Goal: Task Accomplishment & Management: Manage account settings

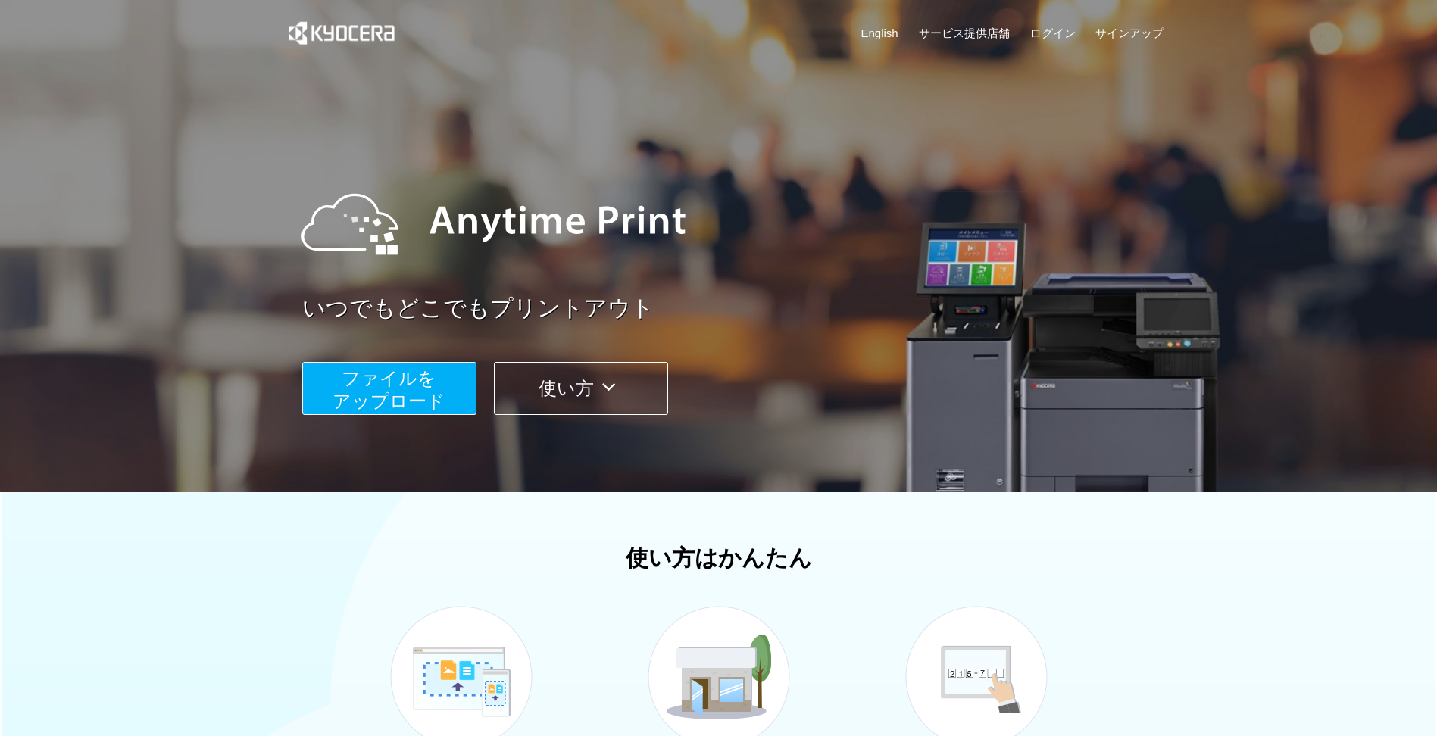
click at [1064, 20] on div "English サービス提供店舗 ログイン サインアップ" at bounding box center [718, 36] width 891 height 73
click at [1056, 31] on link "ログイン" at bounding box center [1052, 33] width 45 height 16
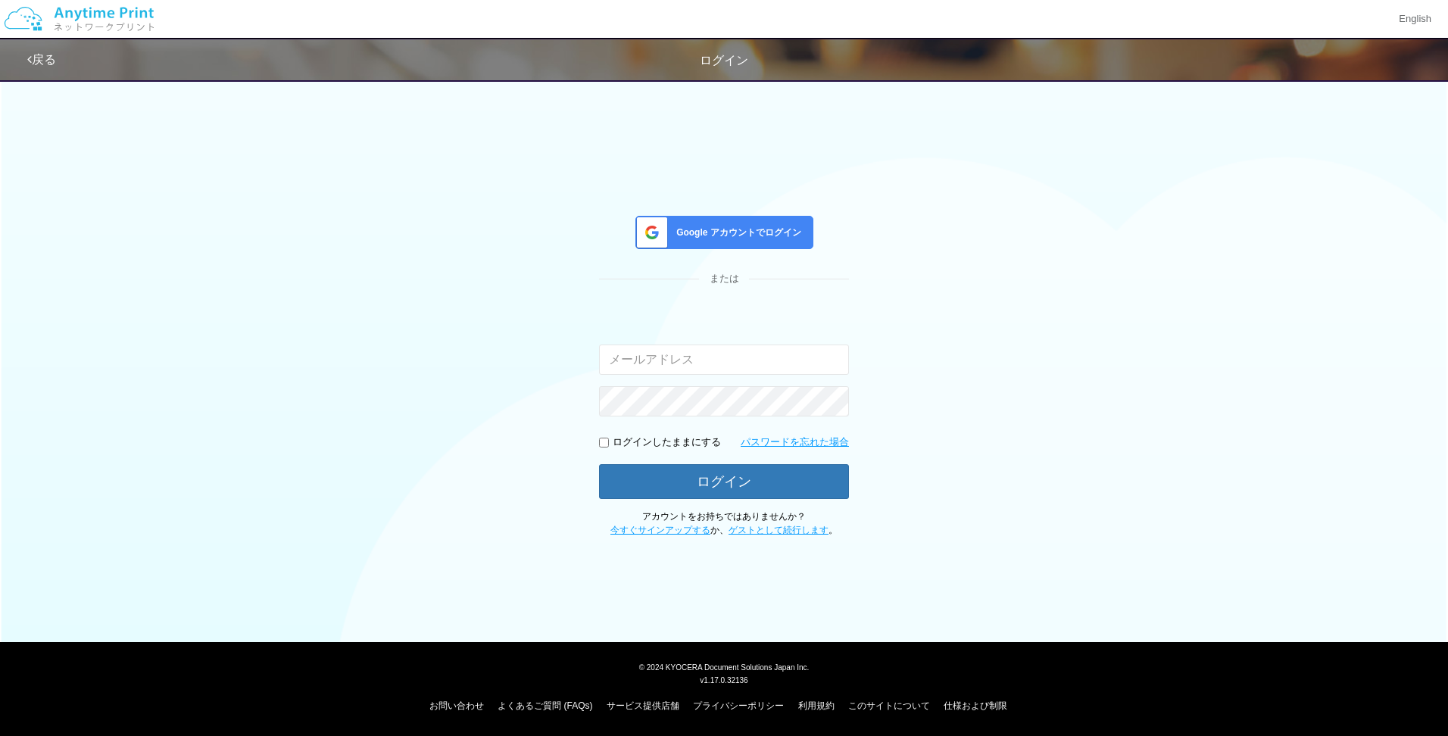
type input "[PERSON_NAME][EMAIL_ADDRESS][DOMAIN_NAME]"
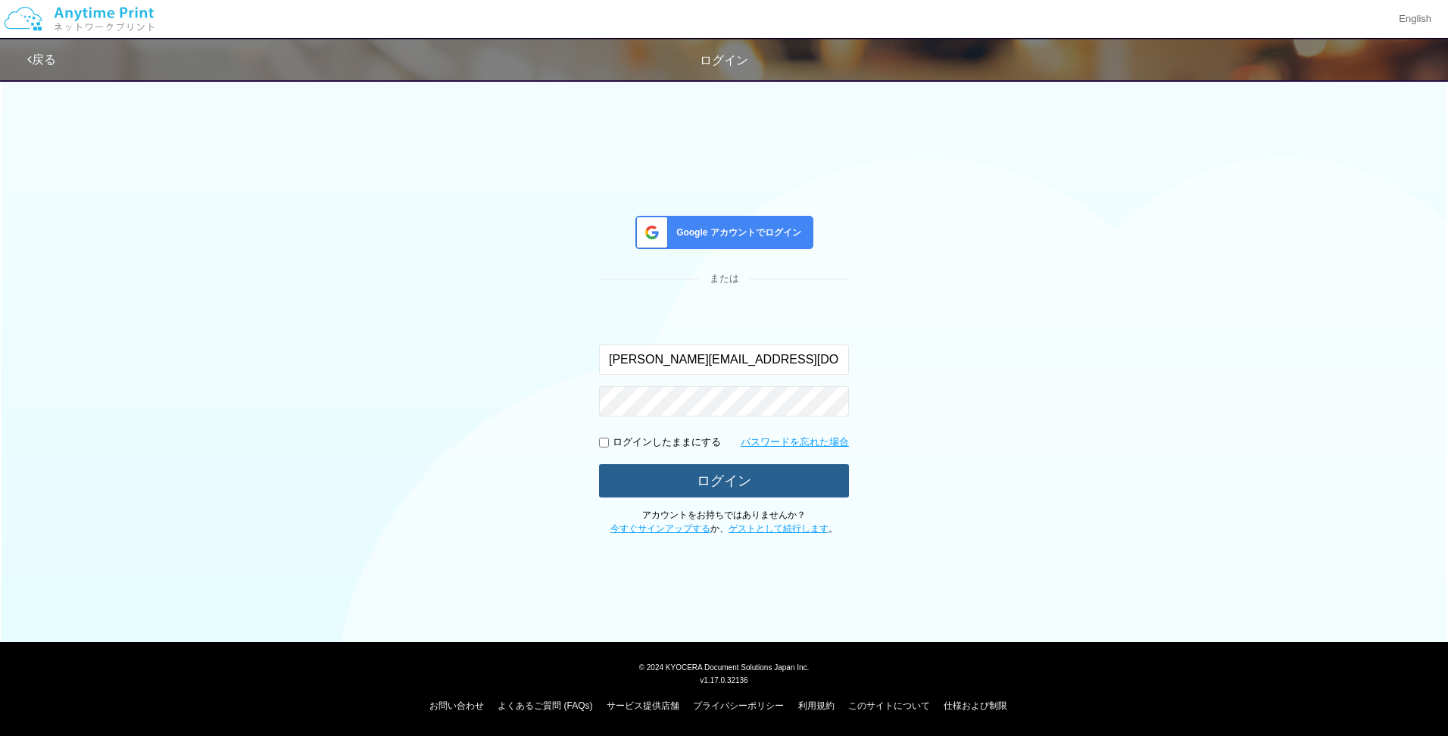
click at [663, 478] on button "ログイン" at bounding box center [724, 480] width 250 height 33
click at [382, 399] on div "Google アカウントでログイン または 入力されたメールアドレスまたはパスワードが正しくありません。 shuhei.otsuki@dj.kyocera.c…" at bounding box center [724, 304] width 909 height 466
click at [666, 473] on button "ログイン" at bounding box center [724, 480] width 250 height 33
click at [666, 472] on button "ログイン" at bounding box center [724, 480] width 250 height 33
drag, startPoint x: 286, startPoint y: 295, endPoint x: 278, endPoint y: 423, distance: 128.3
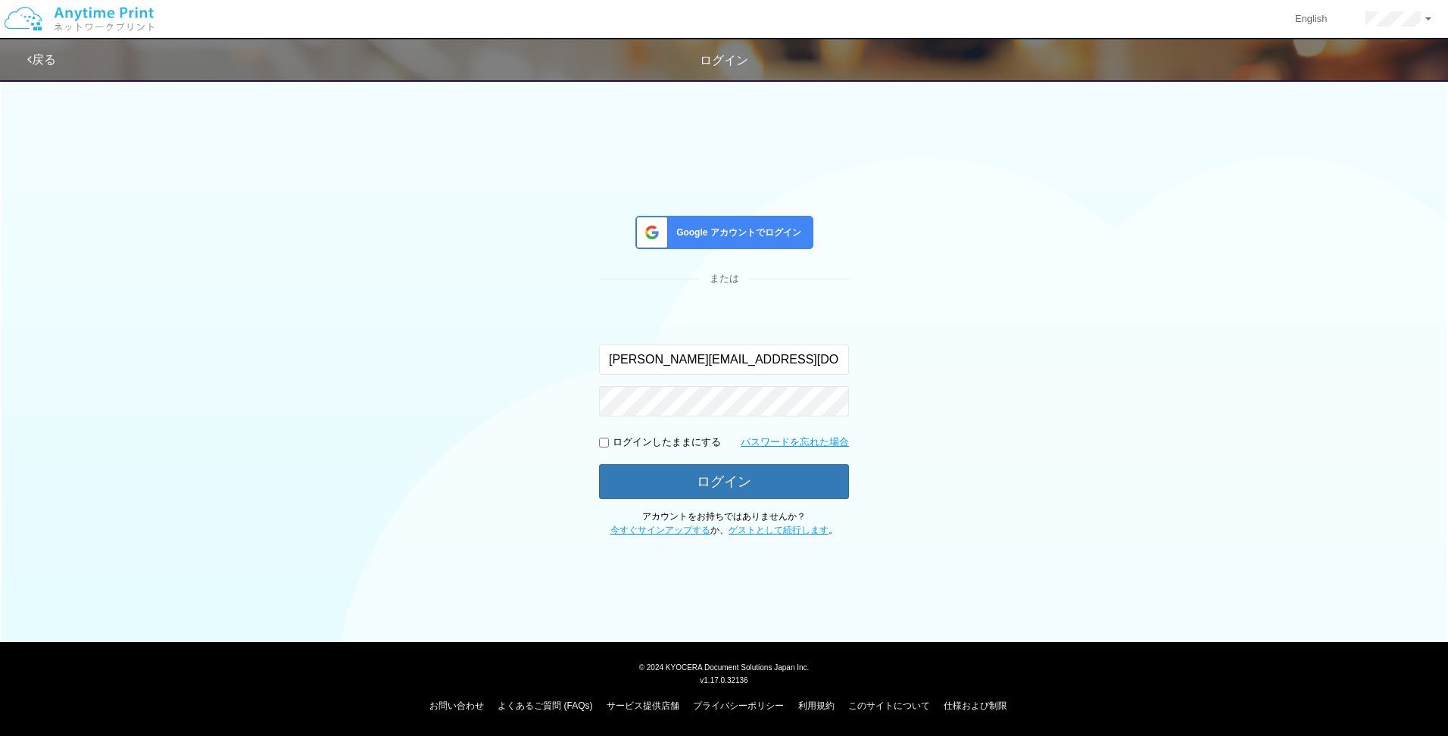
click at [282, 423] on div "Google アカウントでログイン または 入力されたメールアドレスまたはパスワードが正しくありません。 shuhei.otsuki@dj.kyocera.c…" at bounding box center [724, 304] width 909 height 466
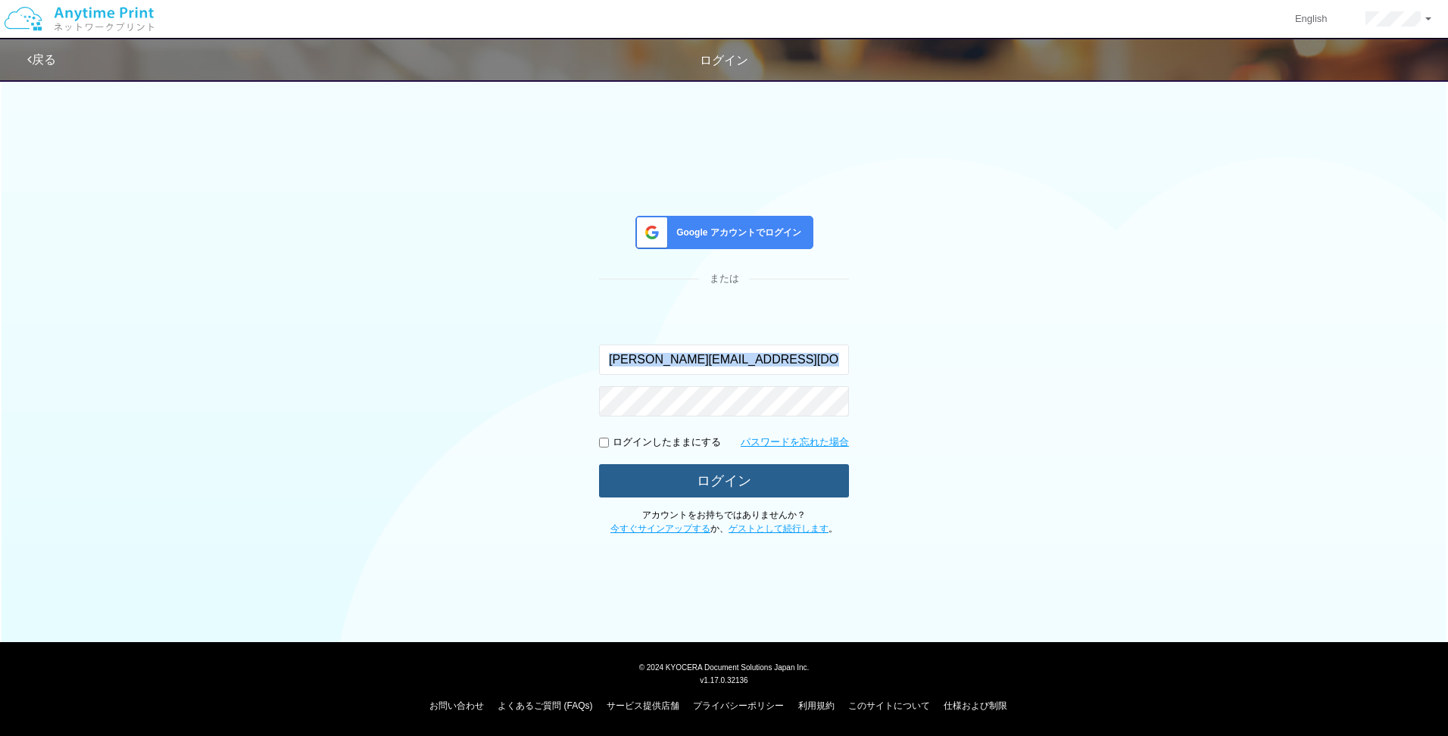
click at [764, 470] on button "ログイン" at bounding box center [724, 480] width 250 height 33
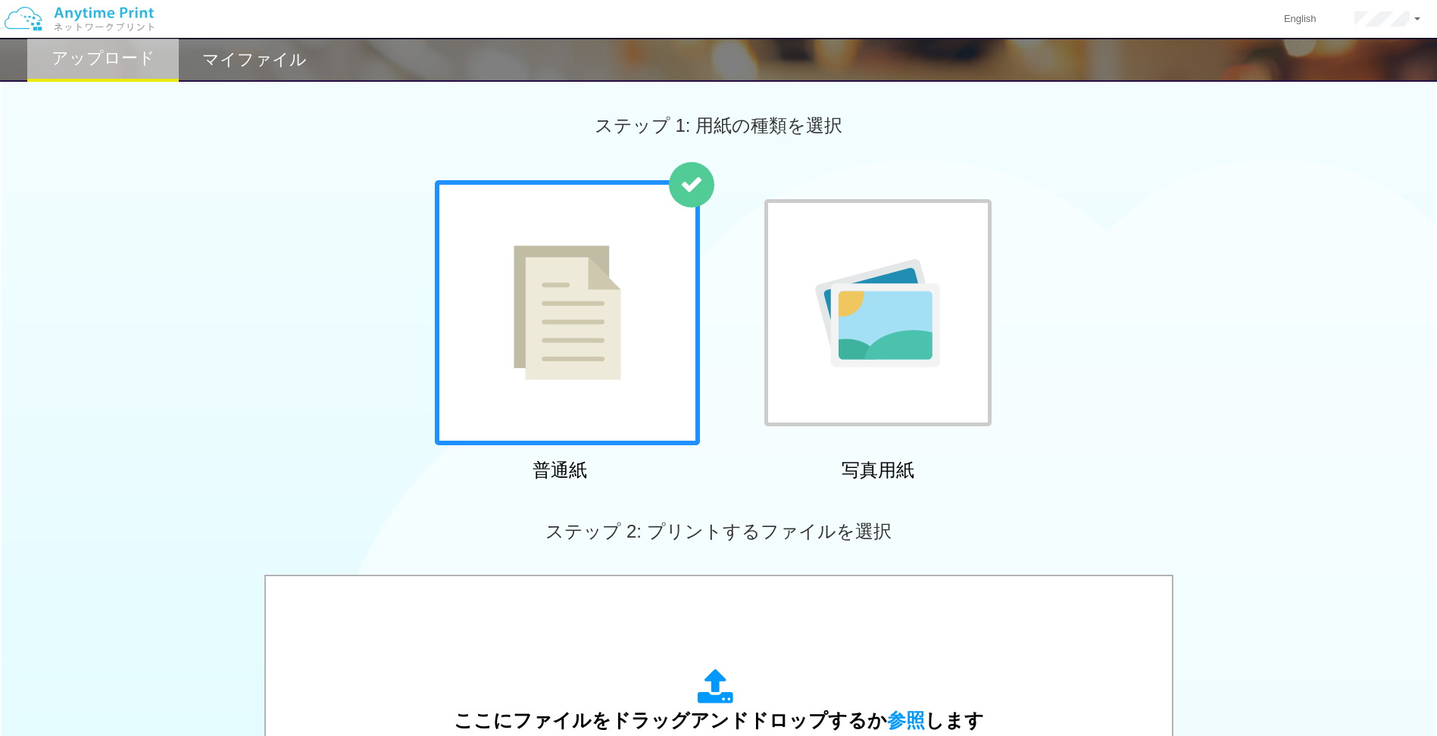
click at [1309, 417] on div "普通紙 写真用紙" at bounding box center [718, 333] width 1437 height 307
click at [243, 73] on div "マイファイル" at bounding box center [254, 60] width 151 height 44
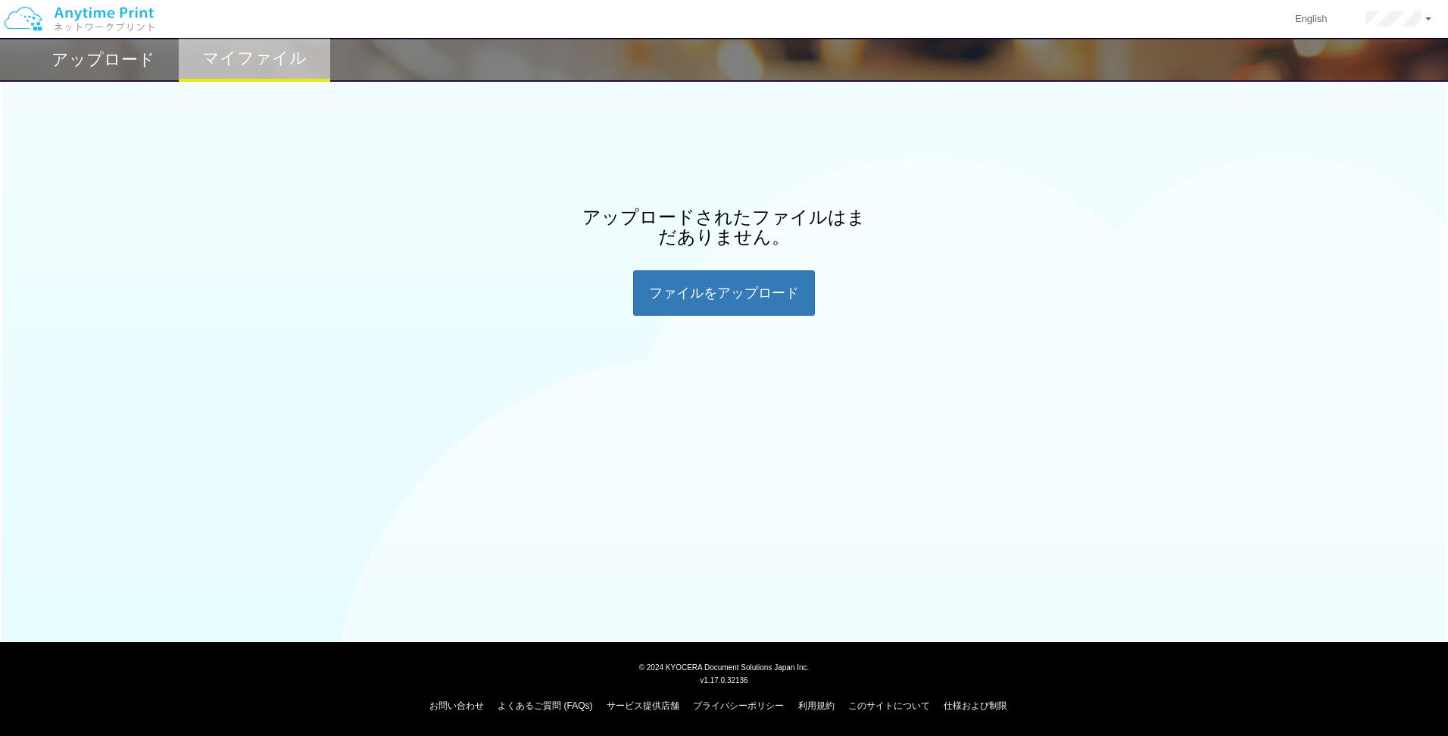
click at [114, 57] on h2 "アップロード" at bounding box center [103, 60] width 104 height 18
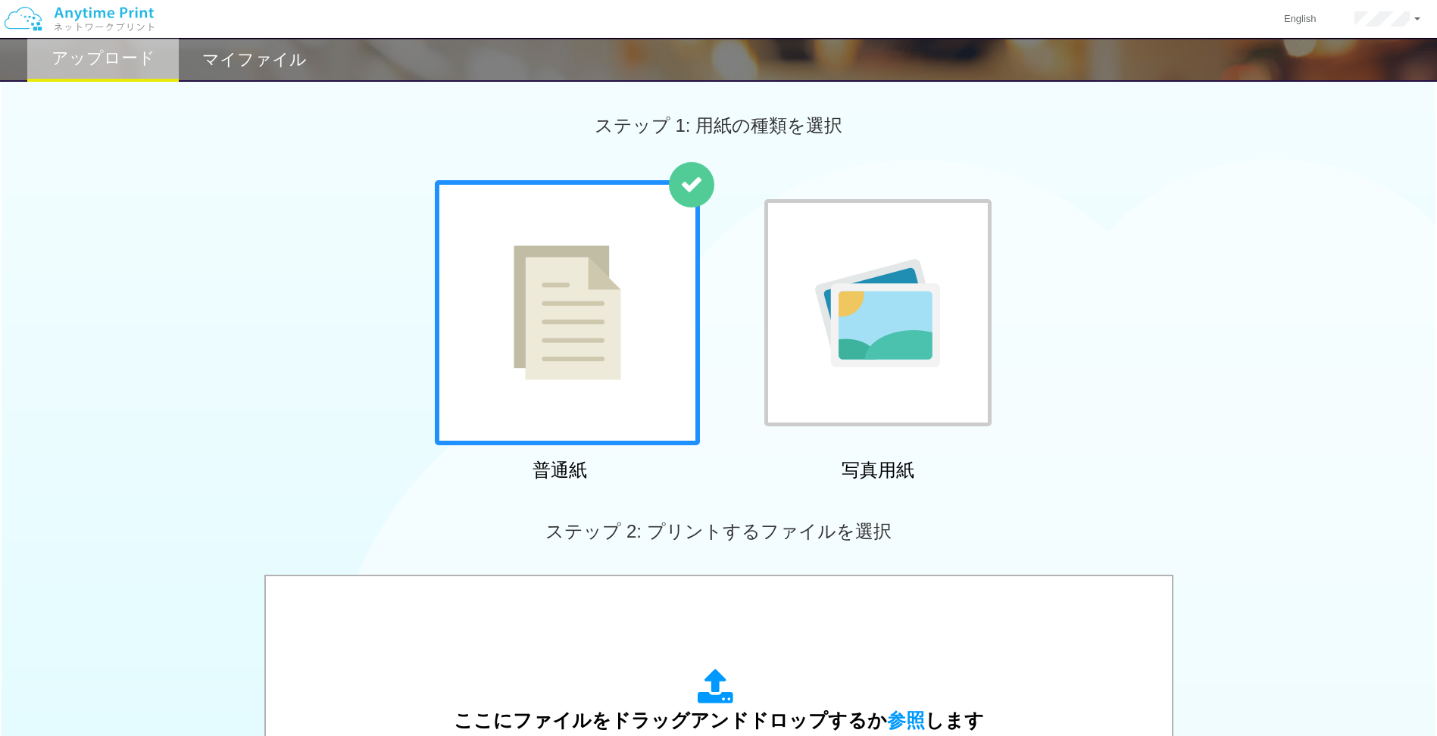
click at [237, 64] on h2 "マイファイル" at bounding box center [254, 60] width 105 height 18
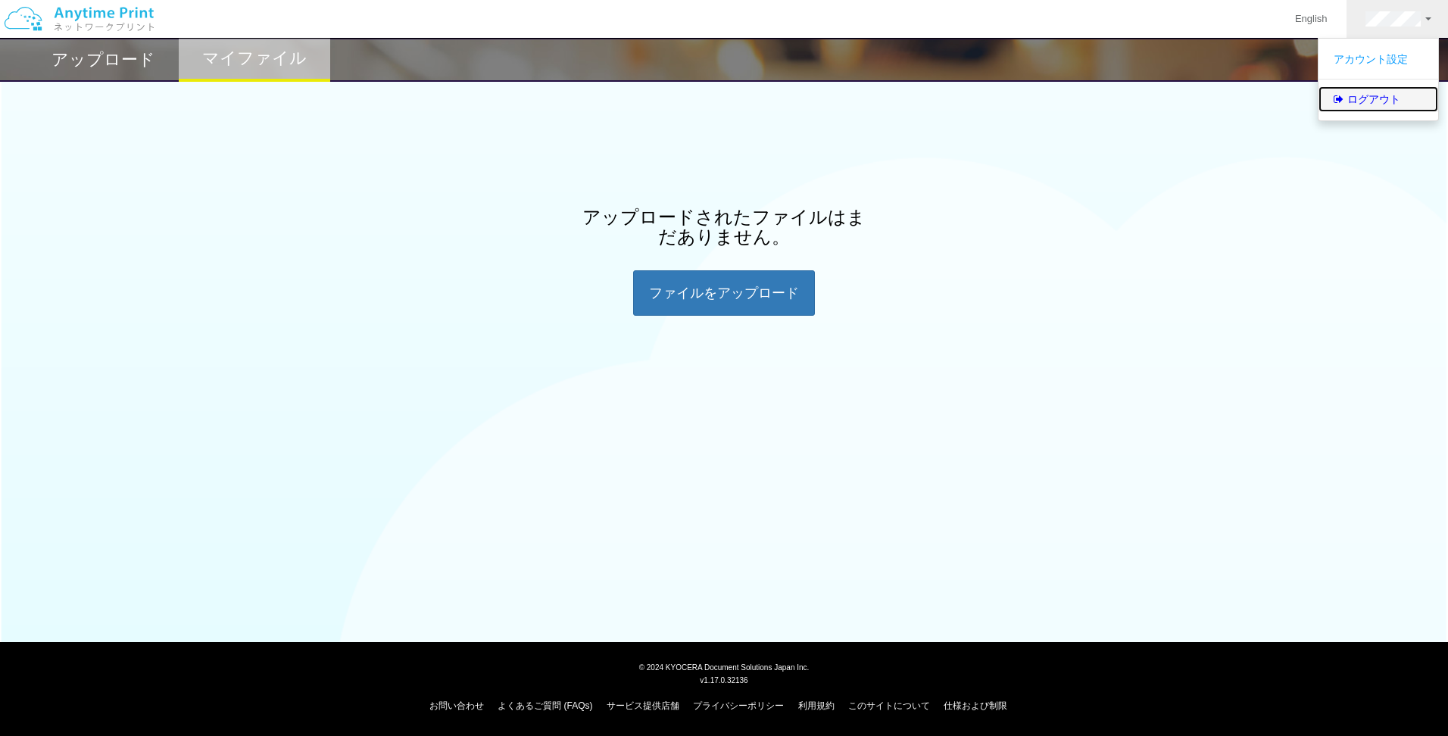
click at [1353, 107] on link "ログアウト" at bounding box center [1378, 99] width 120 height 26
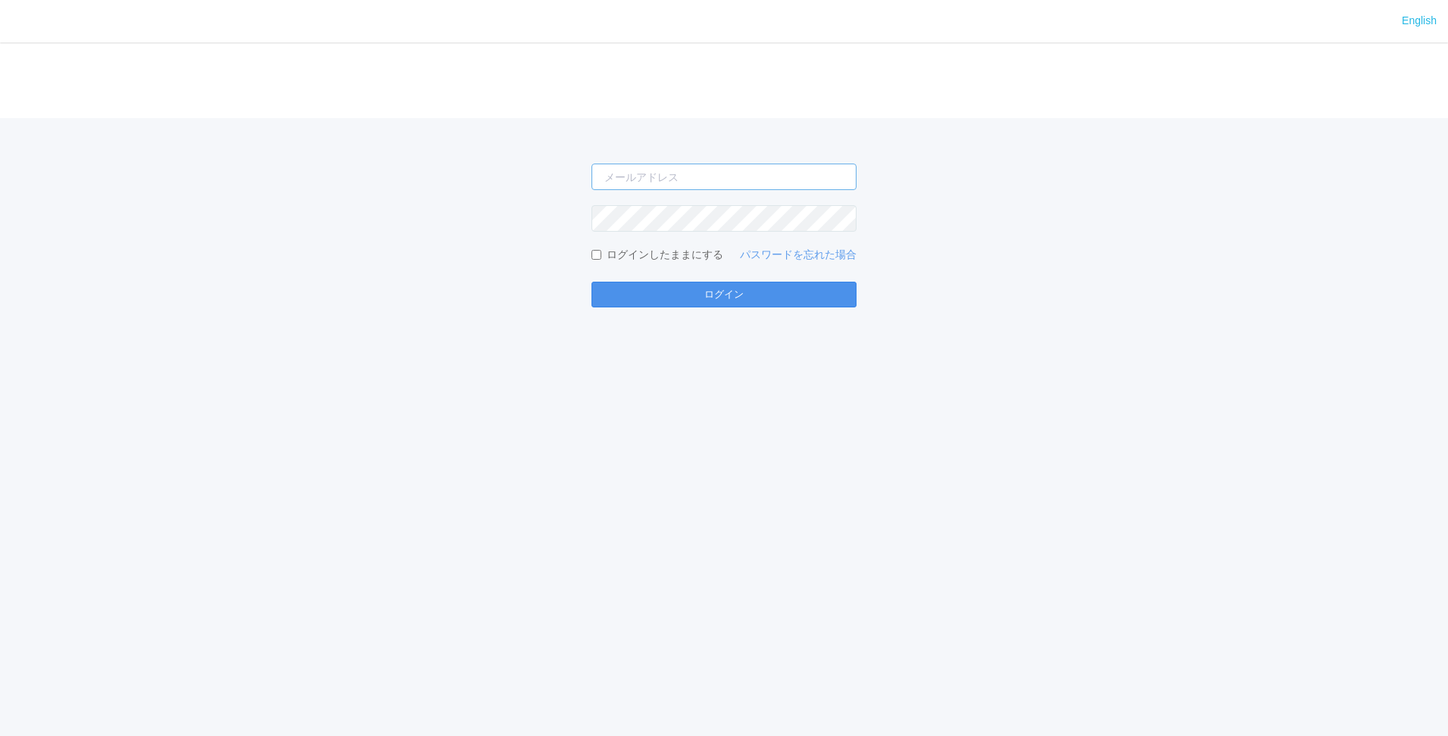
type input "[PERSON_NAME][EMAIL_ADDRESS][DOMAIN_NAME]"
click at [772, 293] on button "ログイン" at bounding box center [723, 295] width 265 height 26
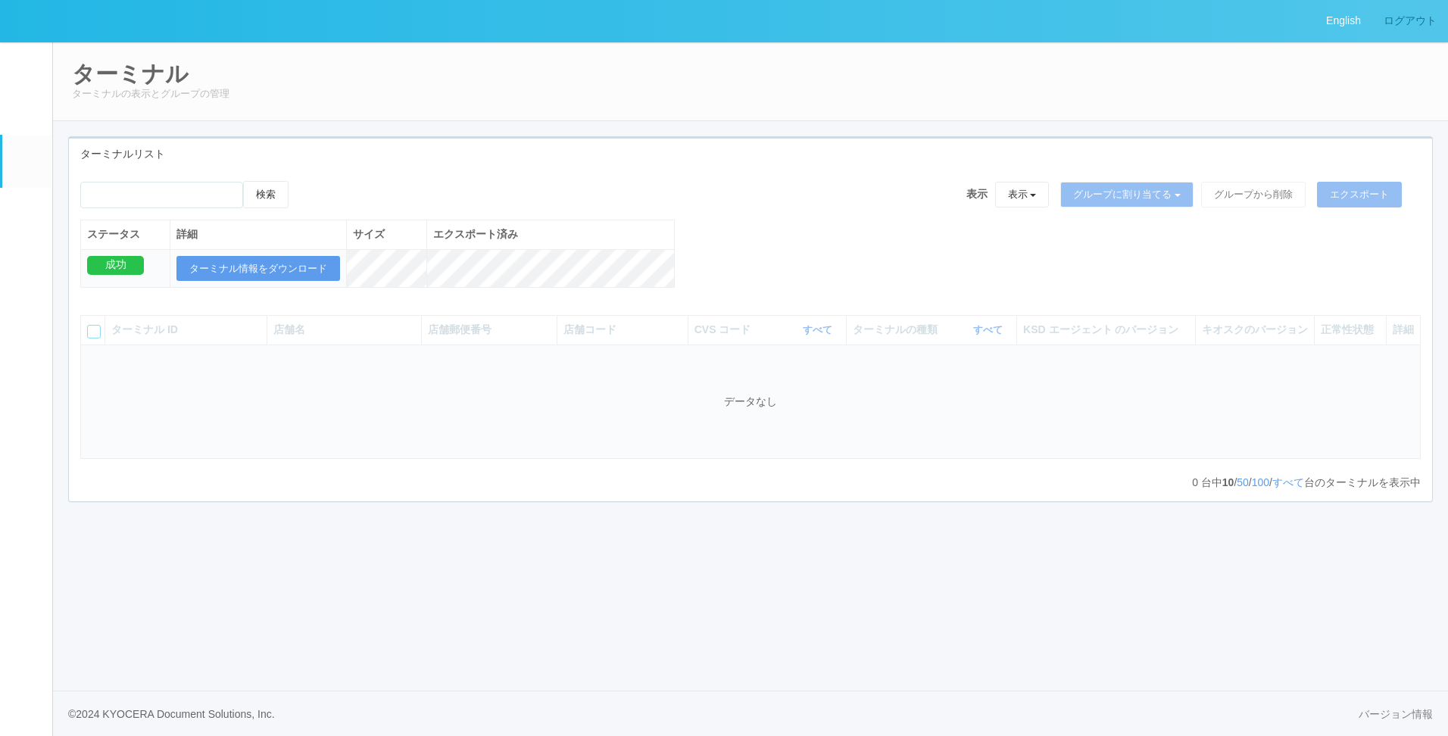
click at [1403, 20] on link "ログアウト" at bounding box center [1410, 21] width 76 height 42
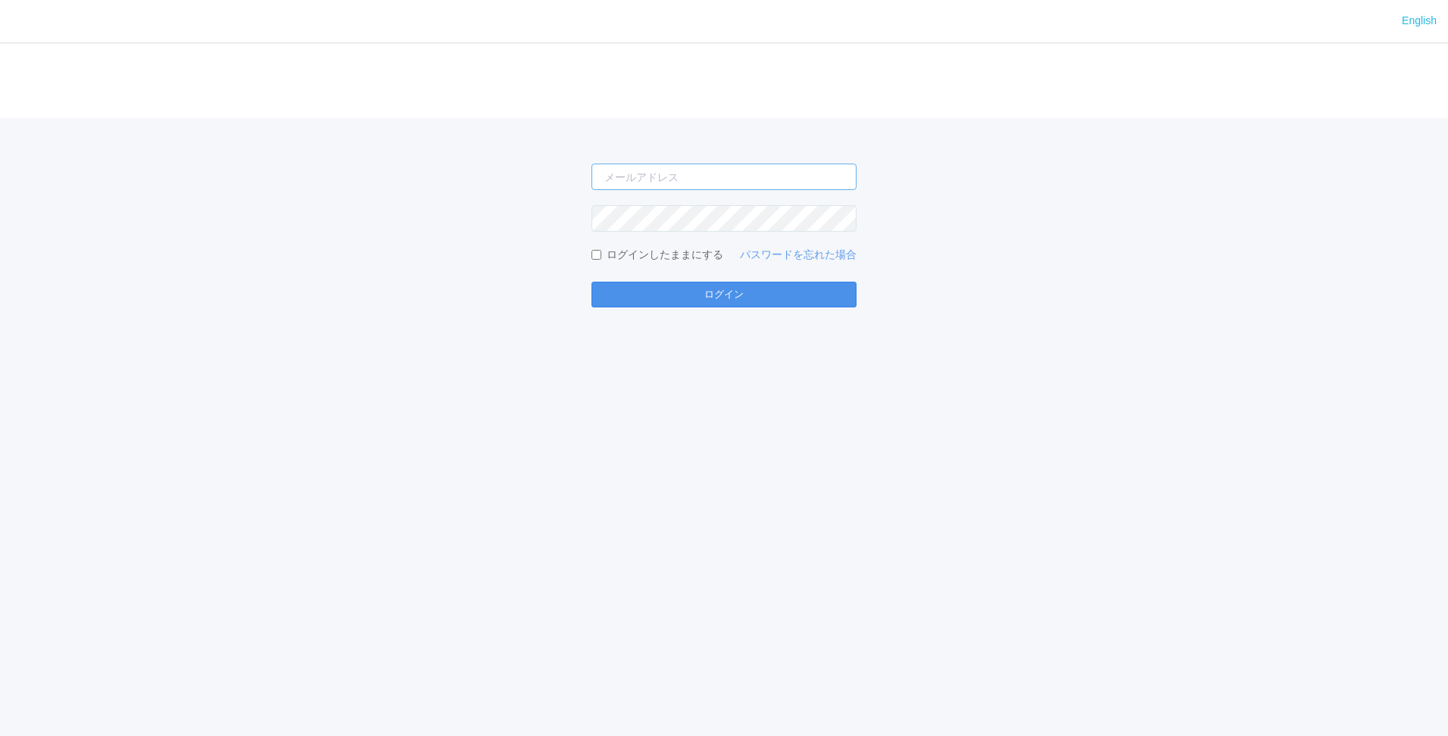
type input "shuhei.otsuki@dj.kyocera.com"
click at [1235, 189] on div "shuhei.otsuki@dj.kyocera.com ログインしたままにする パスワードを忘れた場合 ログイン" at bounding box center [724, 212] width 1448 height 189
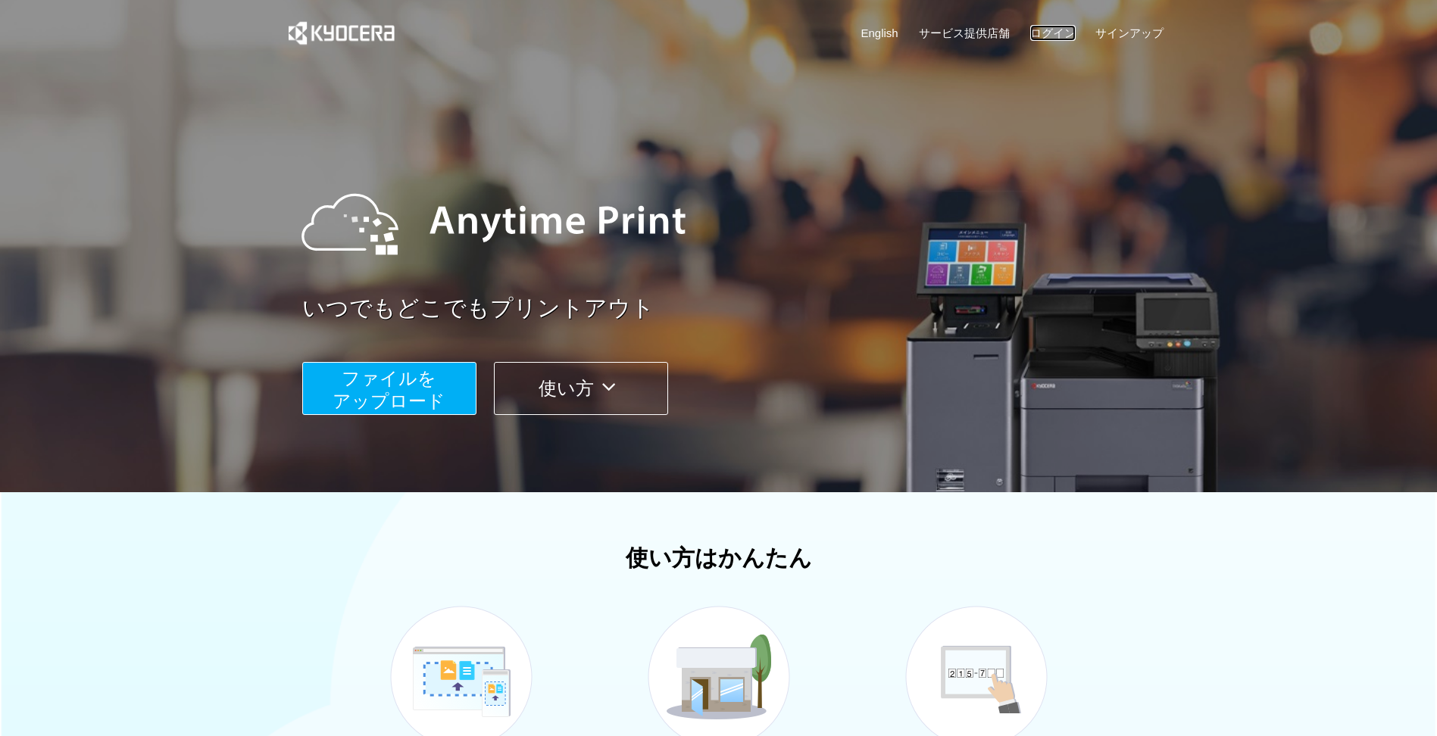
click at [1032, 39] on link "ログイン" at bounding box center [1052, 33] width 45 height 16
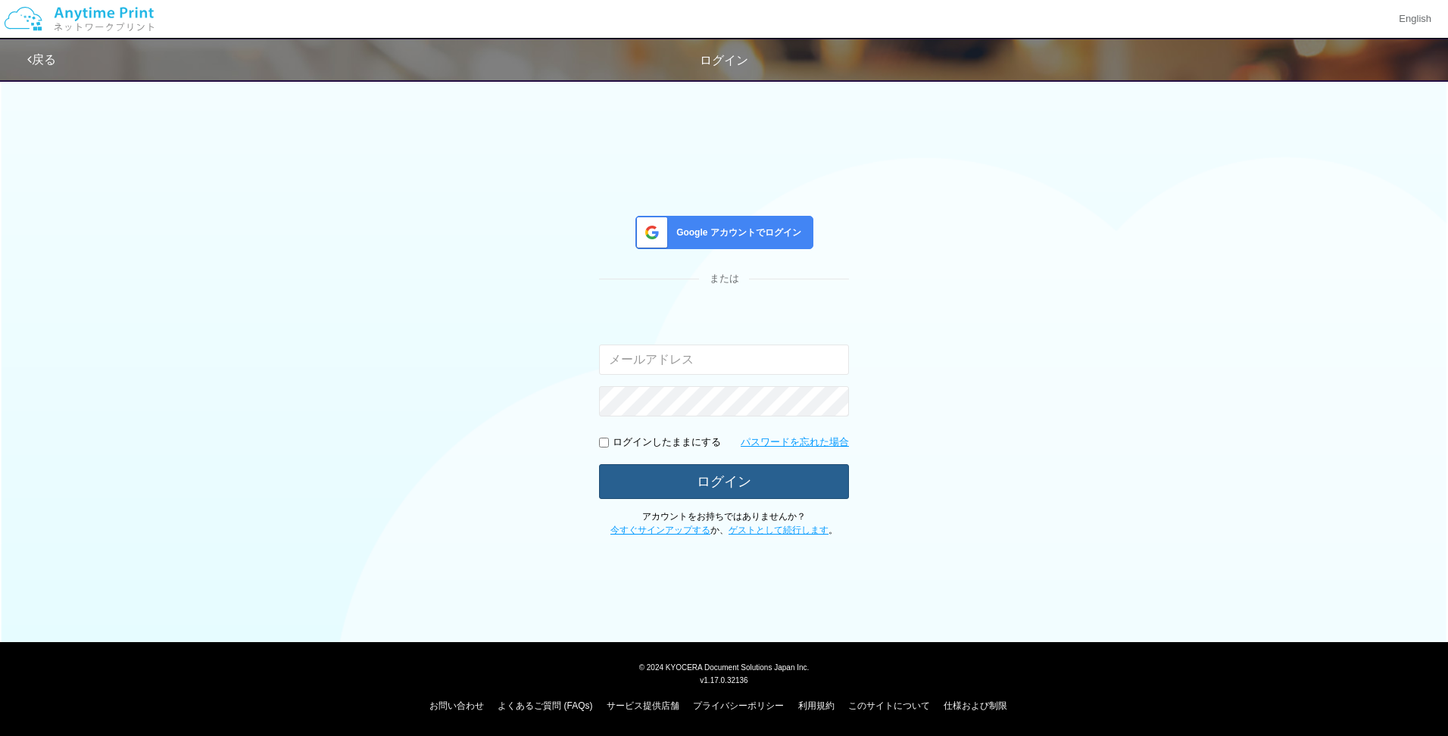
type input "[PERSON_NAME][EMAIL_ADDRESS][DOMAIN_NAME]"
click at [732, 479] on button "ログイン" at bounding box center [724, 480] width 250 height 33
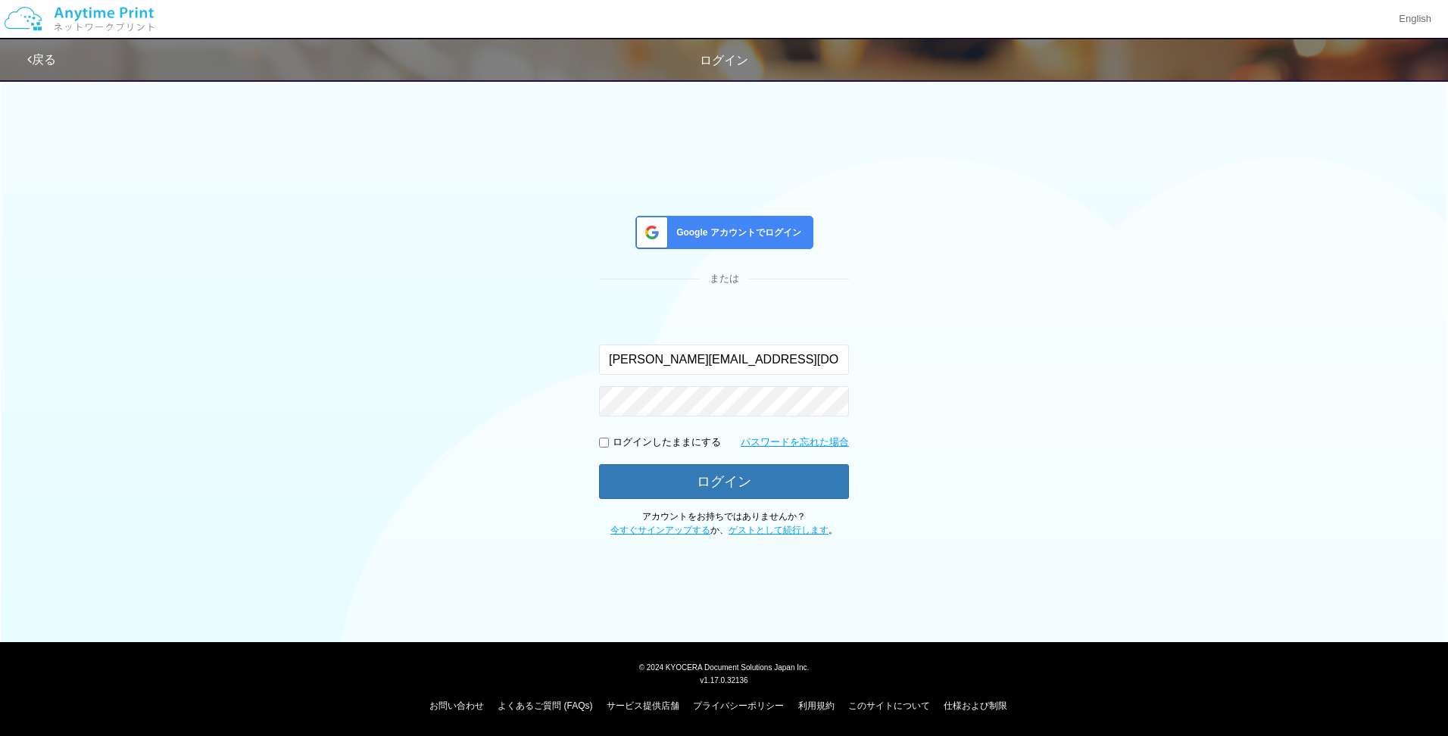
click at [1111, 368] on div "Google アカウントでログイン または 入力されたメールアドレスまたはパスワードが正しくありません。 shuhei.otsuki@dj.kyocera.c…" at bounding box center [724, 304] width 909 height 466
drag, startPoint x: 267, startPoint y: 356, endPoint x: 0, endPoint y: 187, distance: 316.2
click at [248, 342] on div "Google アカウントでログイン または 入力されたメールアドレスまたはパスワードが正しくありません。 shuhei.otsuki@dj.kyocera.c…" at bounding box center [724, 304] width 1448 height 466
click at [311, 231] on div "Google アカウントでログイン または 入力されたメールアドレスまたはパスワードが正しくありません。 shuhei.otsuki@dj.kyocera.c…" at bounding box center [724, 304] width 909 height 466
click at [51, 56] on link "戻る" at bounding box center [41, 59] width 29 height 13
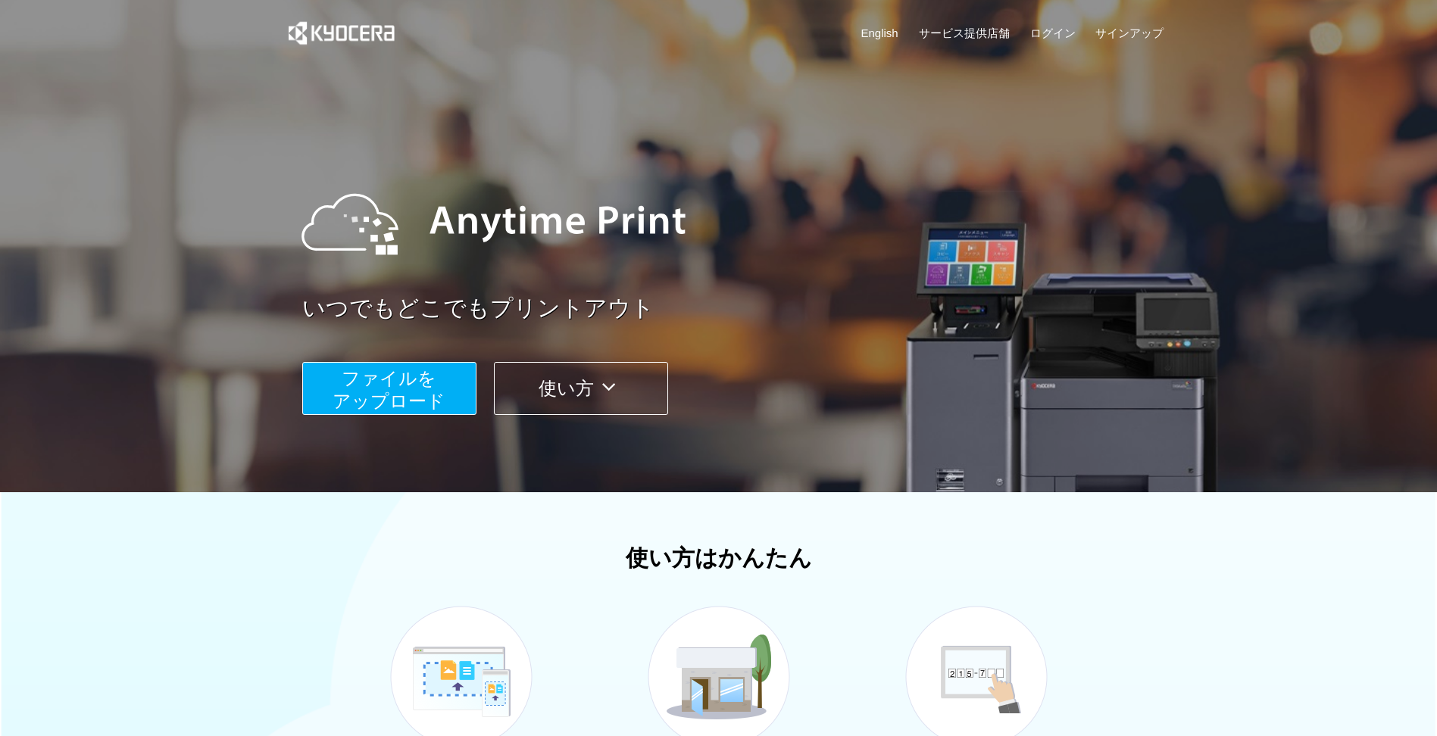
click at [401, 392] on span "ファイルを ​​アップロード" at bounding box center [388, 389] width 113 height 43
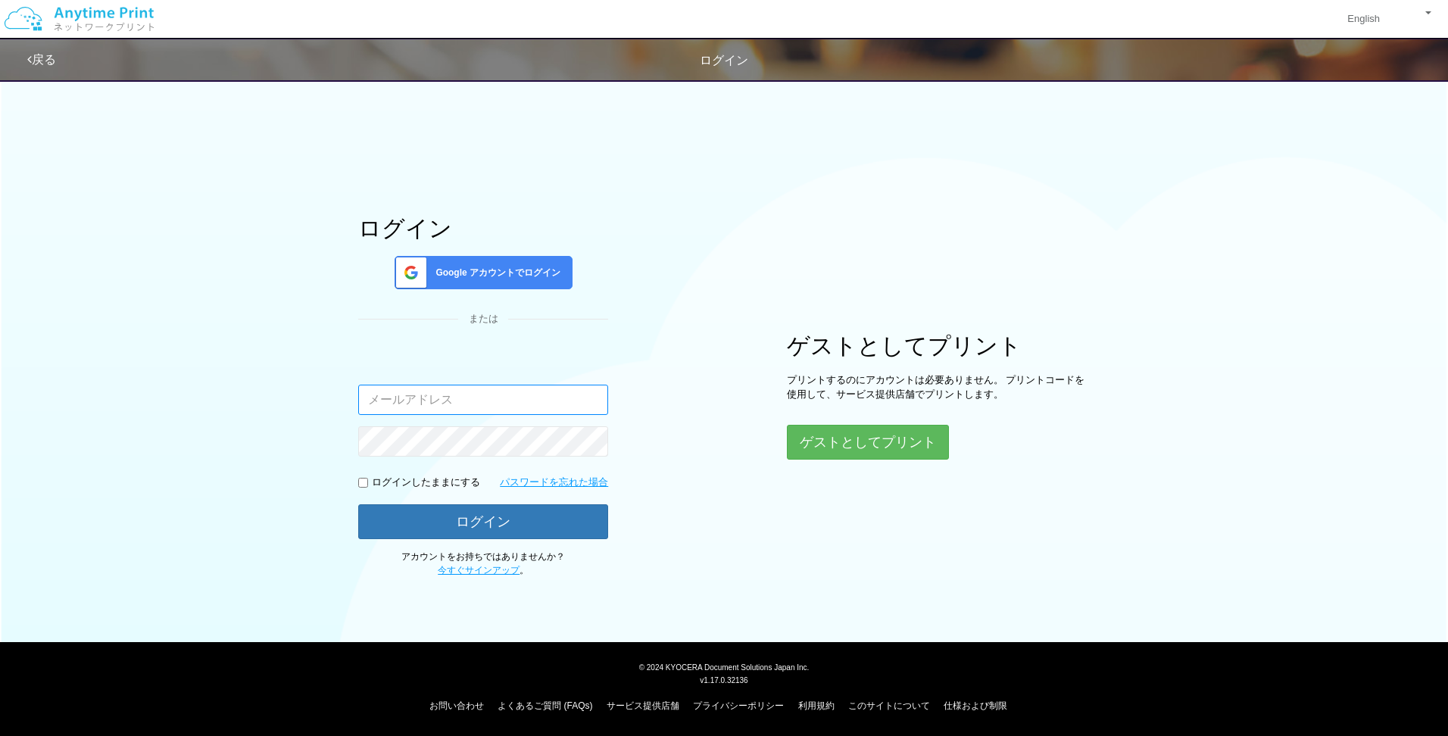
type input "[PERSON_NAME][EMAIL_ADDRESS][DOMAIN_NAME]"
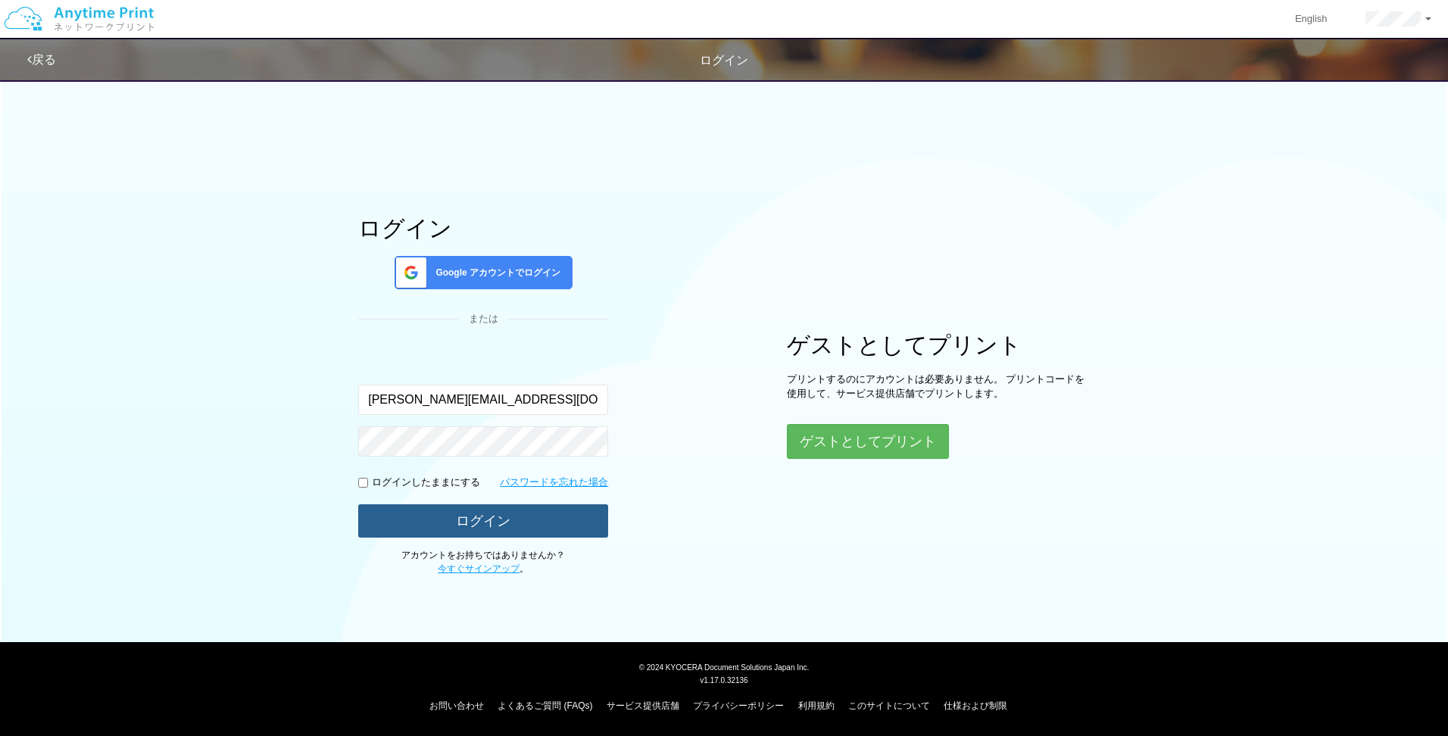
click at [486, 532] on button "ログイン" at bounding box center [483, 520] width 250 height 33
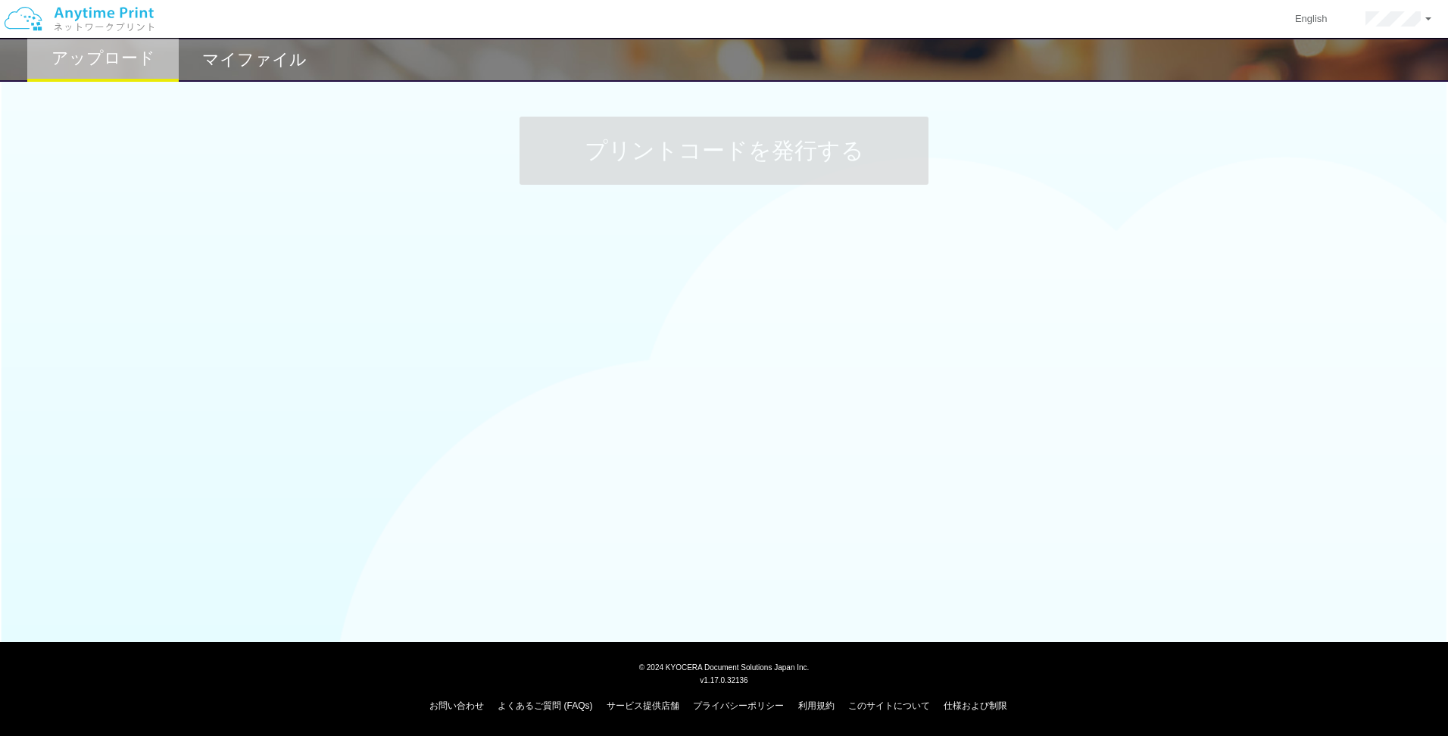
click at [491, 514] on body "English アカウント設定 ログアウト アップロード マイファイル プリントコードを発行する © 2024 KYOCERA Document Soluti…" at bounding box center [724, 368] width 1448 height 736
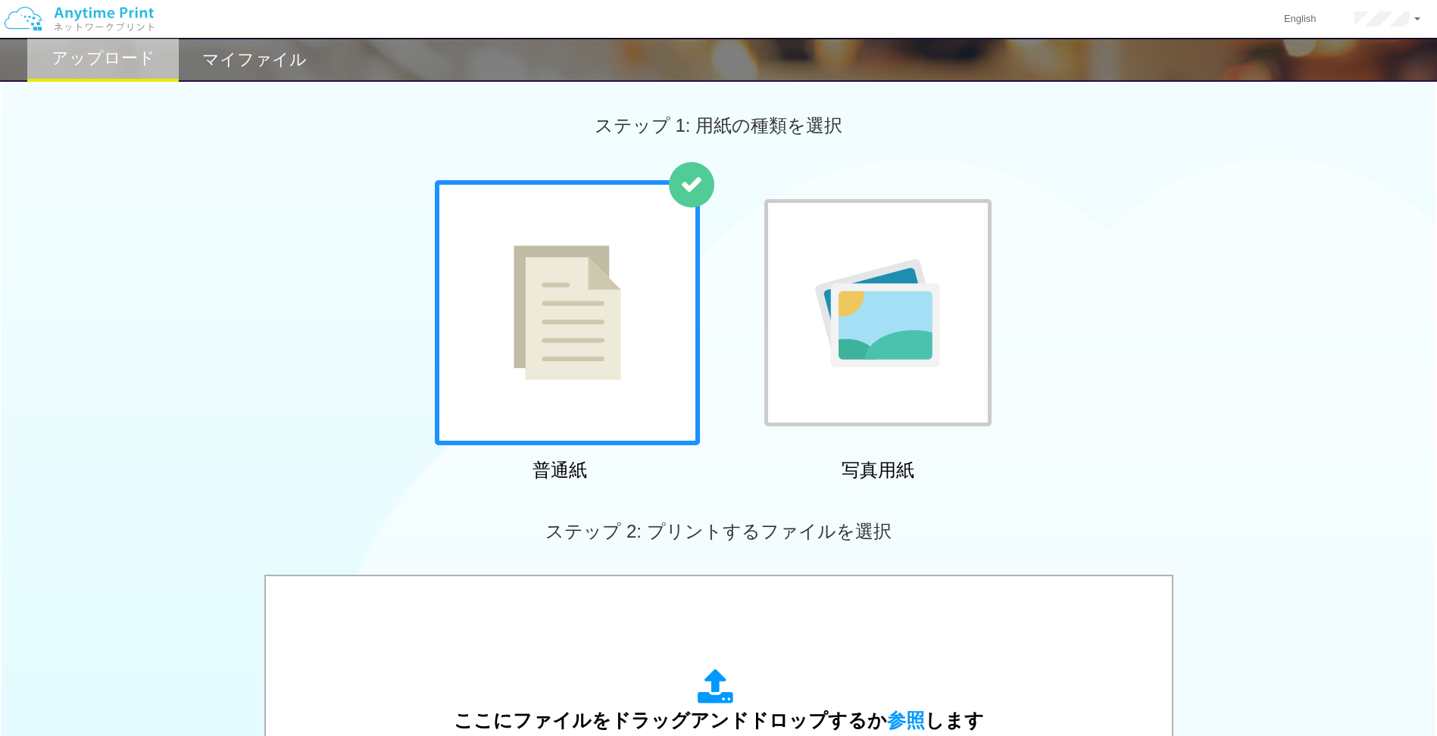
drag, startPoint x: 179, startPoint y: 370, endPoint x: 204, endPoint y: 231, distance: 140.8
click at [179, 364] on div "普通紙 写真用紙" at bounding box center [718, 333] width 1437 height 307
click at [261, 73] on div "マイファイル" at bounding box center [254, 60] width 151 height 44
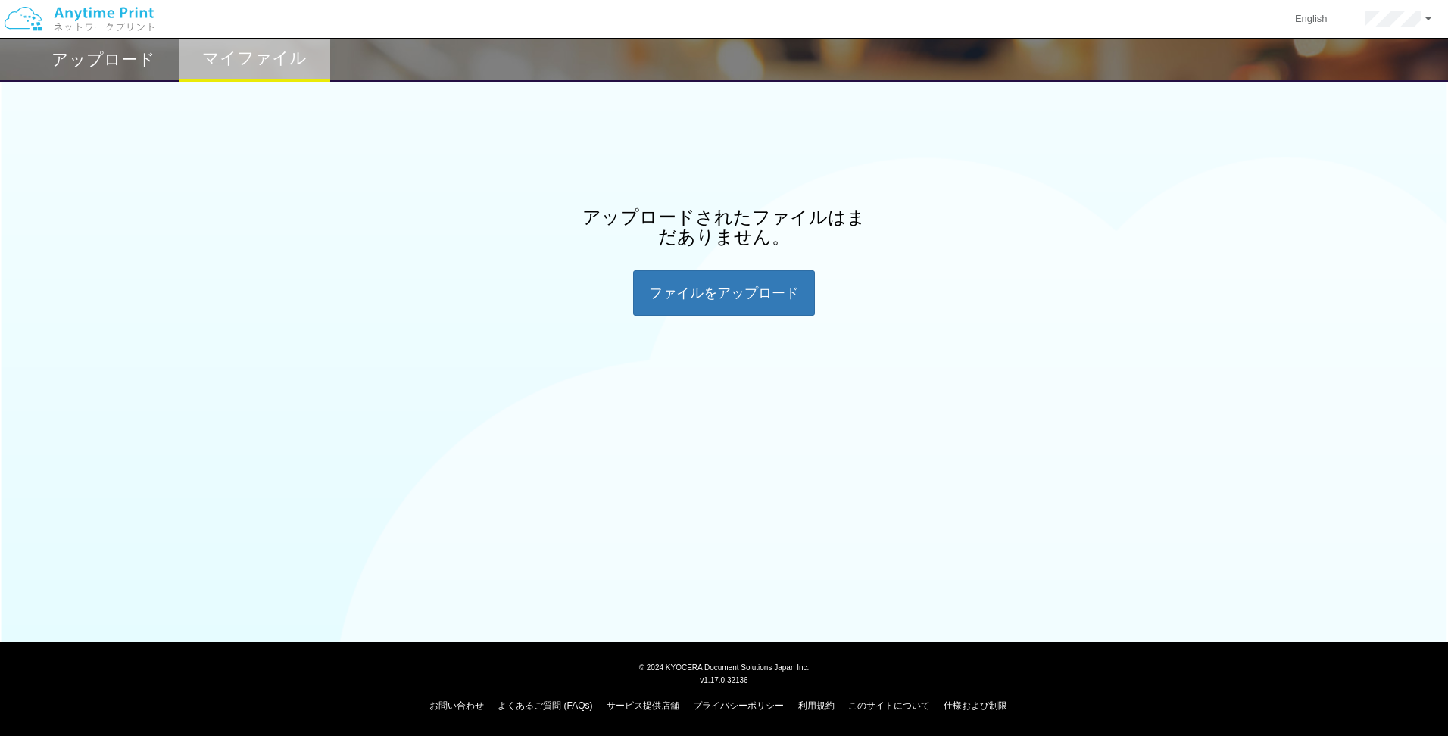
click at [294, 306] on div "アップロードされたファイルはまだありません。 ファイルを​​アップロード" at bounding box center [724, 262] width 1448 height 108
click at [97, 79] on div "アップロード" at bounding box center [102, 60] width 151 height 44
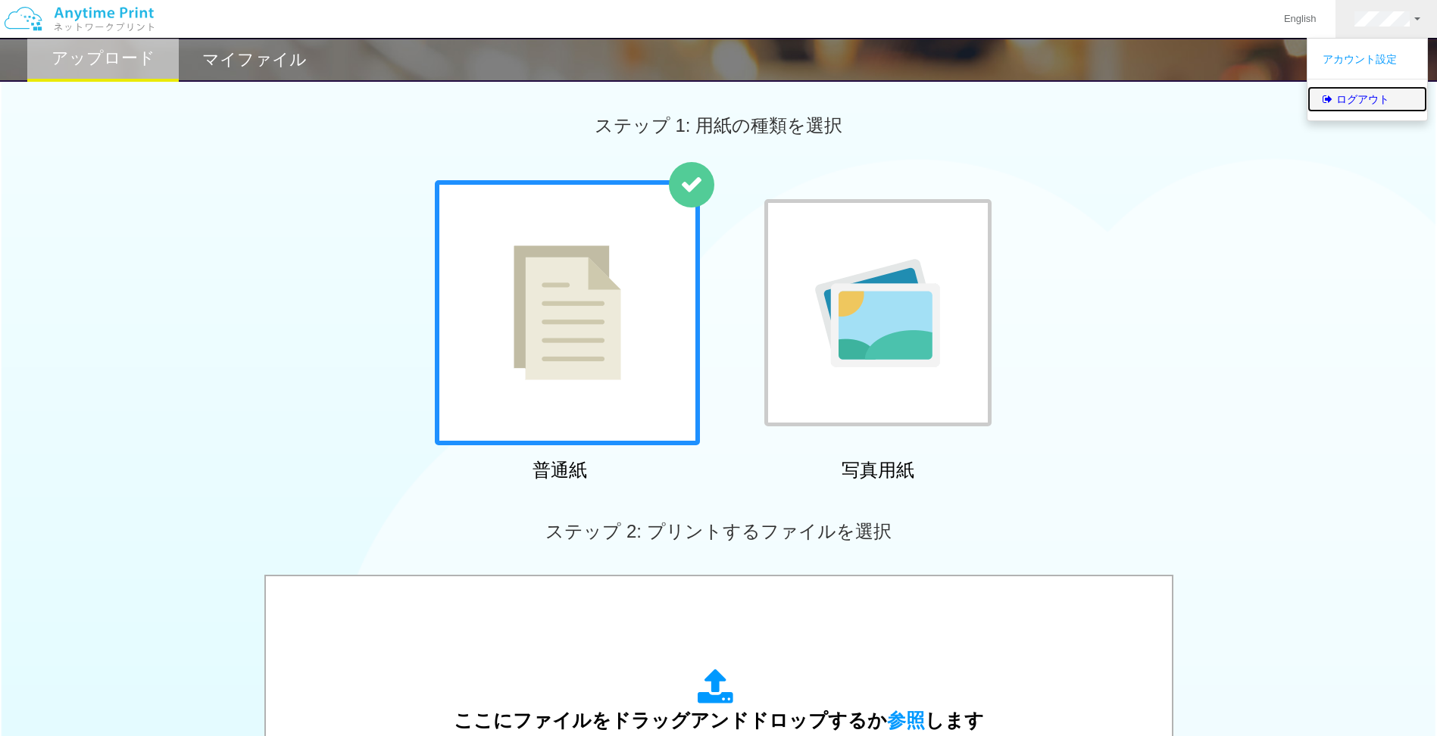
click at [1346, 91] on link "ログアウト" at bounding box center [1367, 99] width 120 height 26
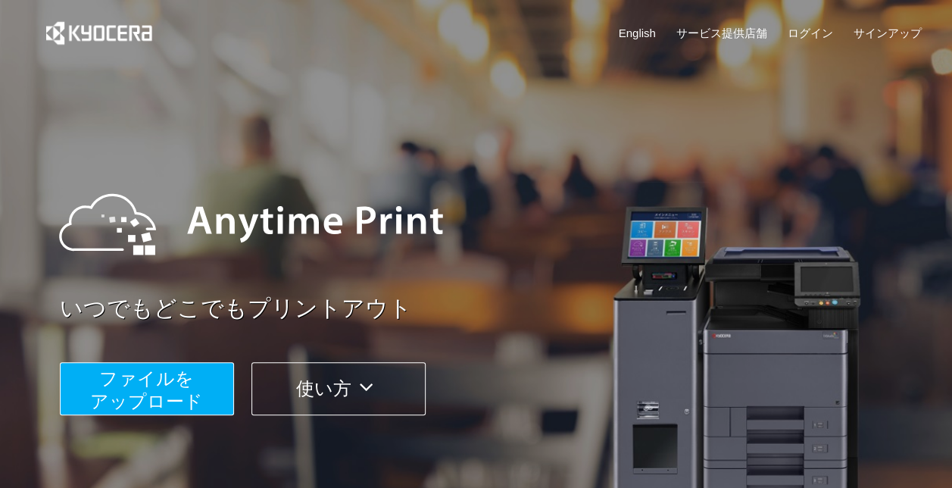
drag, startPoint x: 772, startPoint y: 234, endPoint x: 881, endPoint y: 64, distance: 202.1
click at [782, 229] on div at bounding box center [487, 224] width 887 height 136
click at [817, 28] on link "ログイン" at bounding box center [810, 33] width 45 height 16
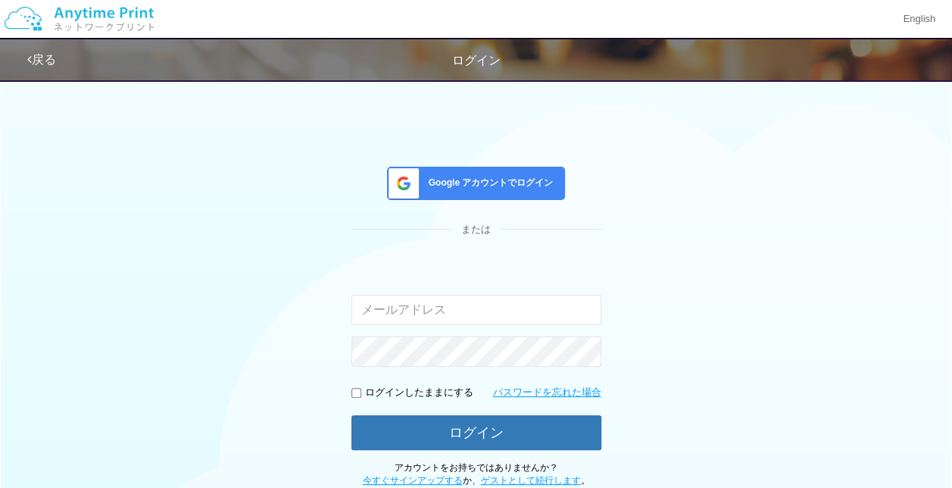
type input "[PERSON_NAME][EMAIL_ADDRESS][DOMAIN_NAME]"
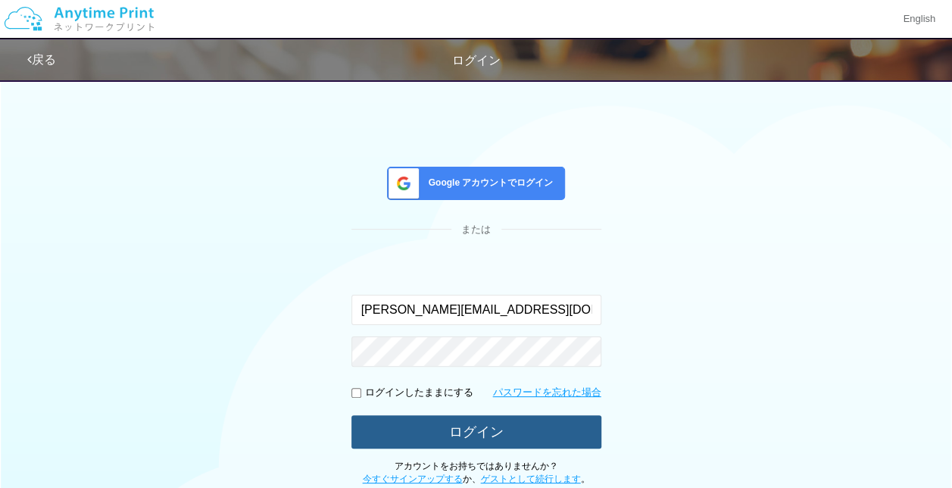
click at [470, 433] on button "ログイン" at bounding box center [476, 431] width 250 height 33
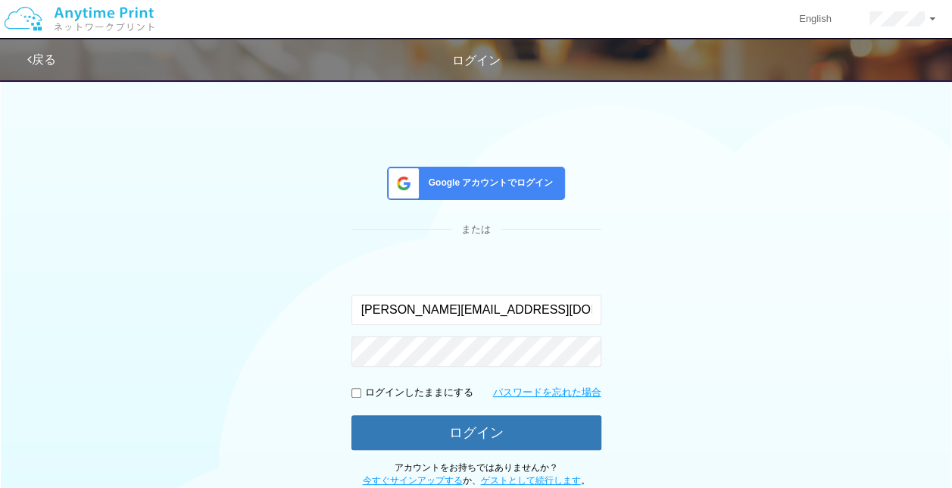
drag, startPoint x: 442, startPoint y: 282, endPoint x: 127, endPoint y: 221, distance: 320.8
click at [380, 269] on div "入力されたメールアドレスまたはパスワードが正しくありません。 [PERSON_NAME][EMAIL_ADDRESS][DOMAIN_NAME]" at bounding box center [476, 292] width 250 height 66
click at [126, 220] on div "Google アカウントでログイン または 入力されたメールアドレスまたはパスワードが正しくありません。 [PERSON_NAME][EMAIL_ADDRES…" at bounding box center [476, 279] width 909 height 416
click at [48, 55] on link "戻る" at bounding box center [41, 59] width 29 height 13
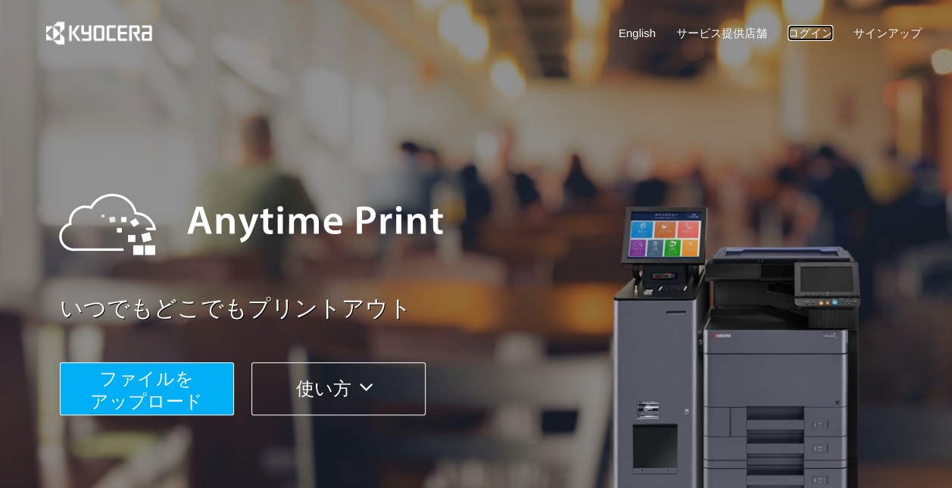
click at [798, 33] on link "ログイン" at bounding box center [810, 33] width 45 height 16
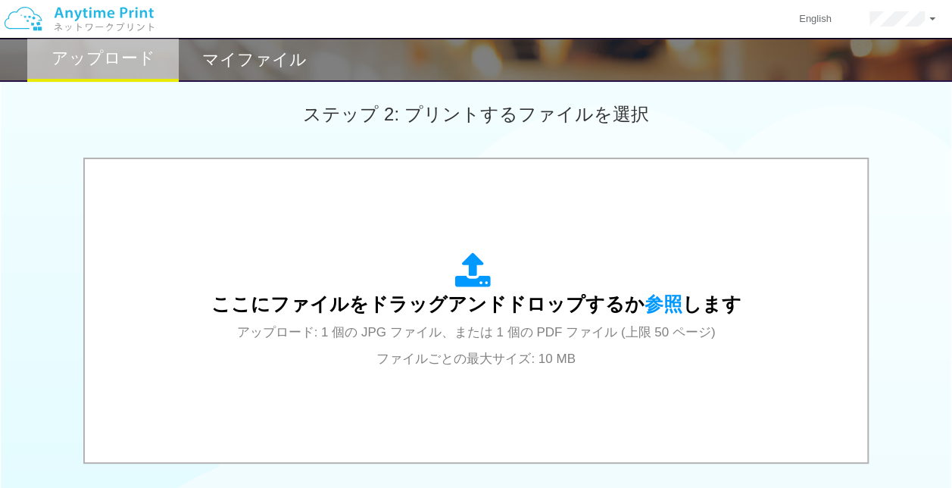
click at [280, 55] on h2 "マイファイル" at bounding box center [254, 60] width 105 height 18
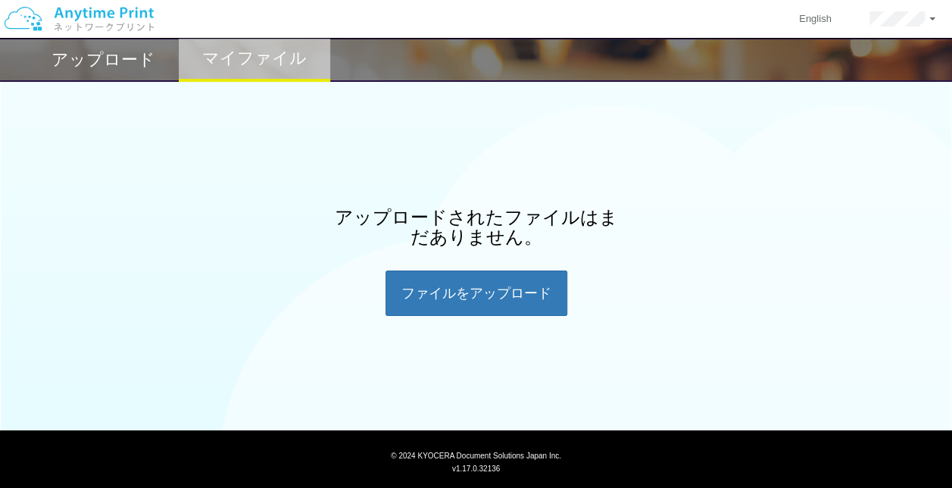
click at [111, 55] on h2 "アップロード" at bounding box center [103, 60] width 104 height 18
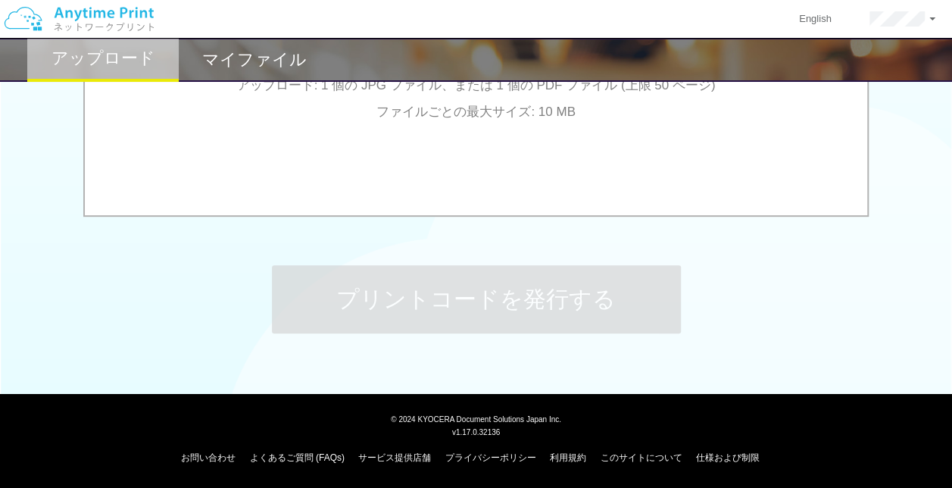
scroll to position [663, 0]
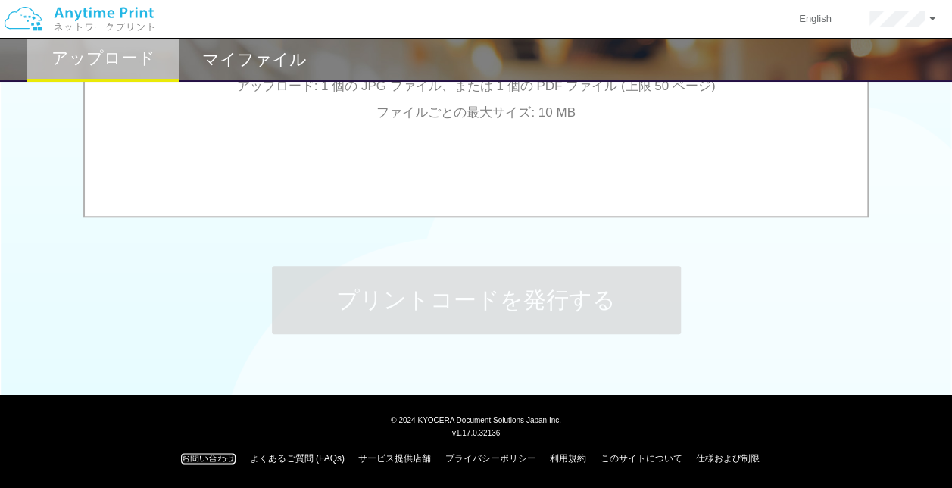
click at [181, 457] on link "お問い合わせ" at bounding box center [208, 458] width 55 height 11
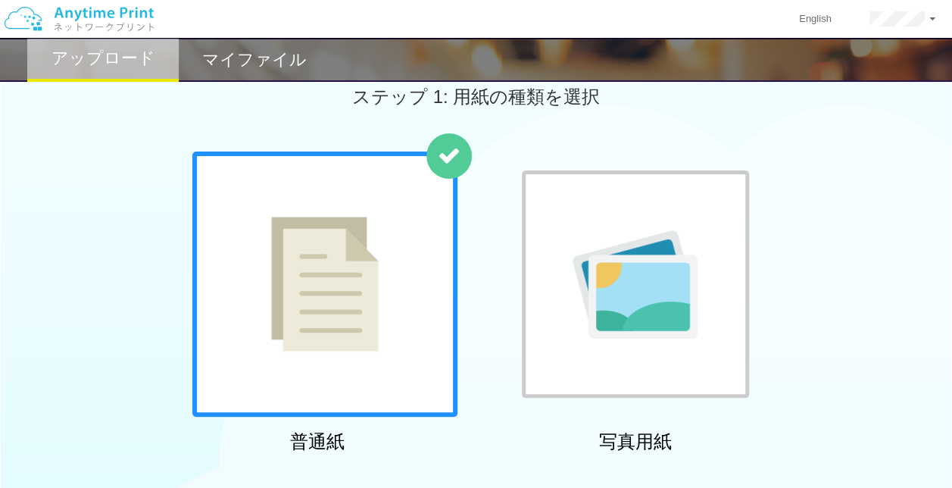
scroll to position [0, 0]
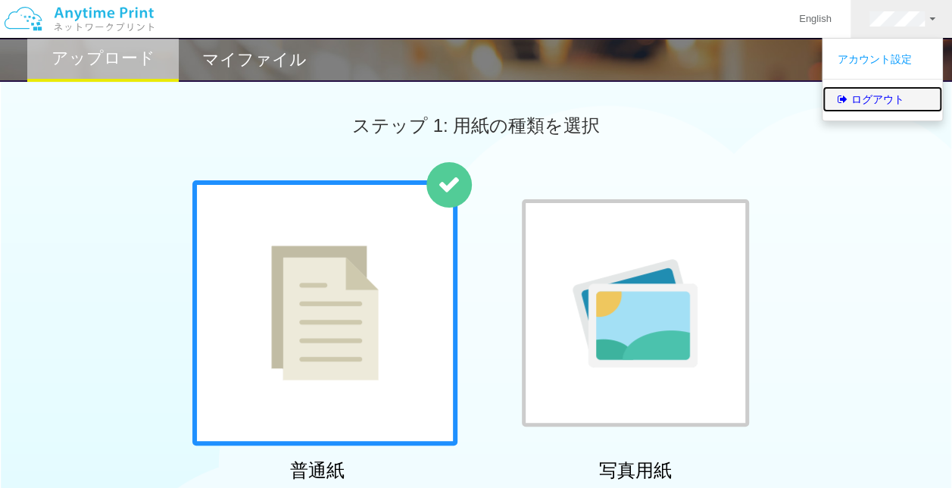
click at [841, 110] on link "ログアウト" at bounding box center [882, 99] width 120 height 26
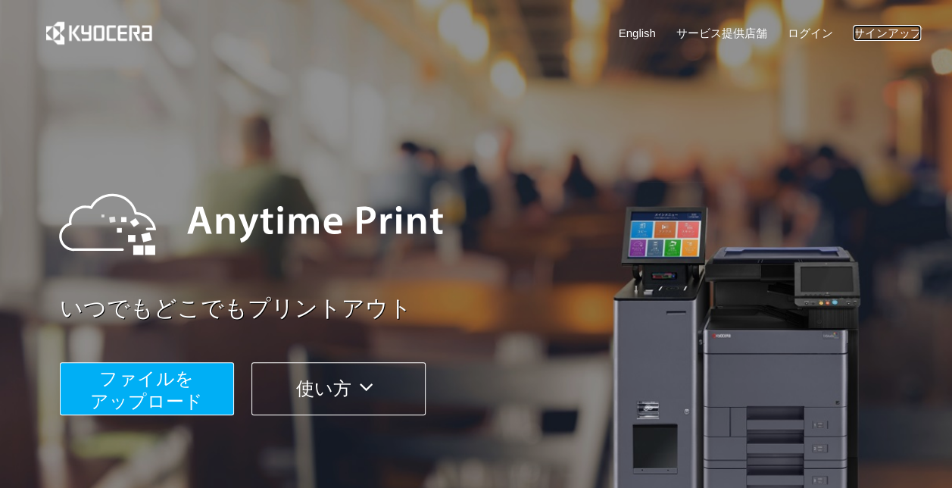
click at [868, 33] on link "サインアップ" at bounding box center [887, 33] width 68 height 16
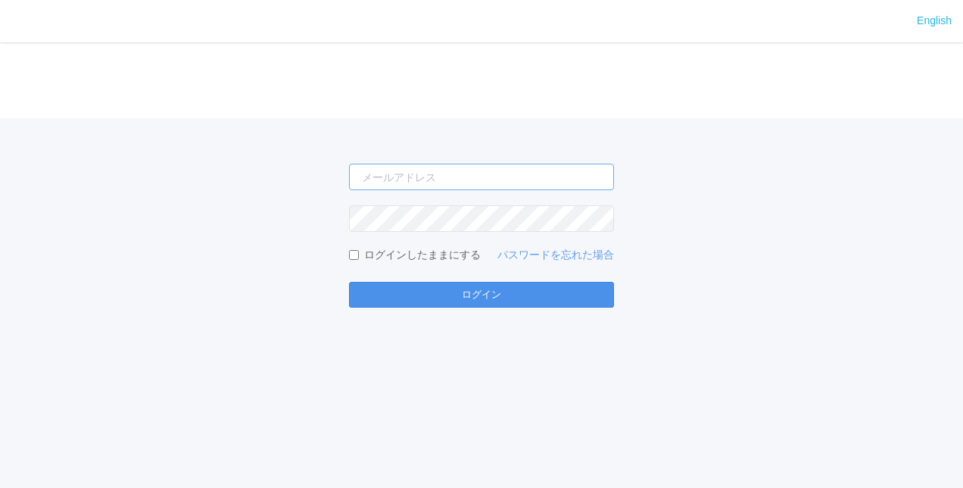
type input "[PERSON_NAME][EMAIL_ADDRESS][DOMAIN_NAME]"
click at [504, 294] on button "ログイン" at bounding box center [481, 295] width 265 height 26
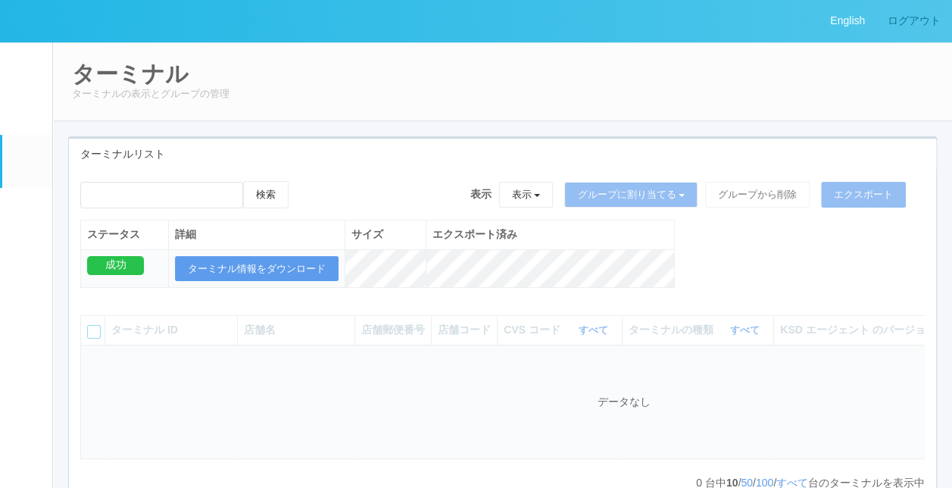
click at [898, 20] on link "ログアウト" at bounding box center [914, 21] width 76 height 42
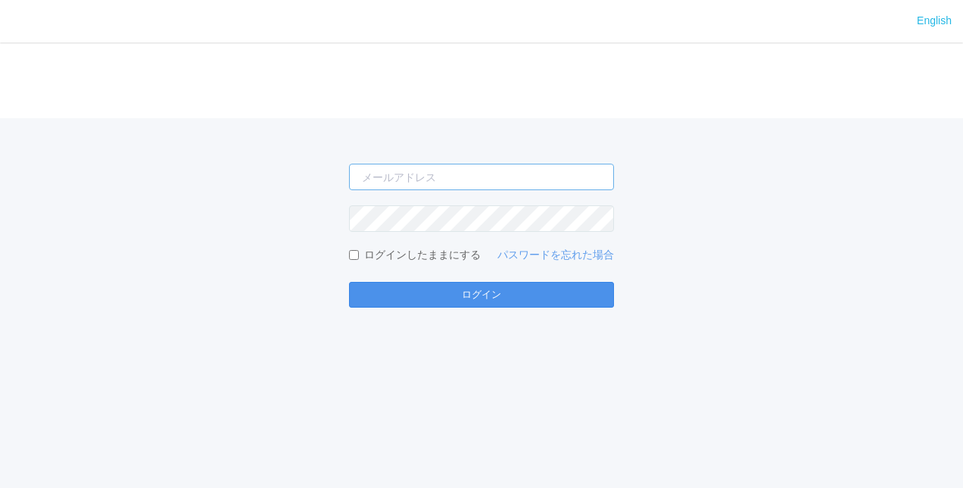
type input "[PERSON_NAME][EMAIL_ADDRESS][DOMAIN_NAME]"
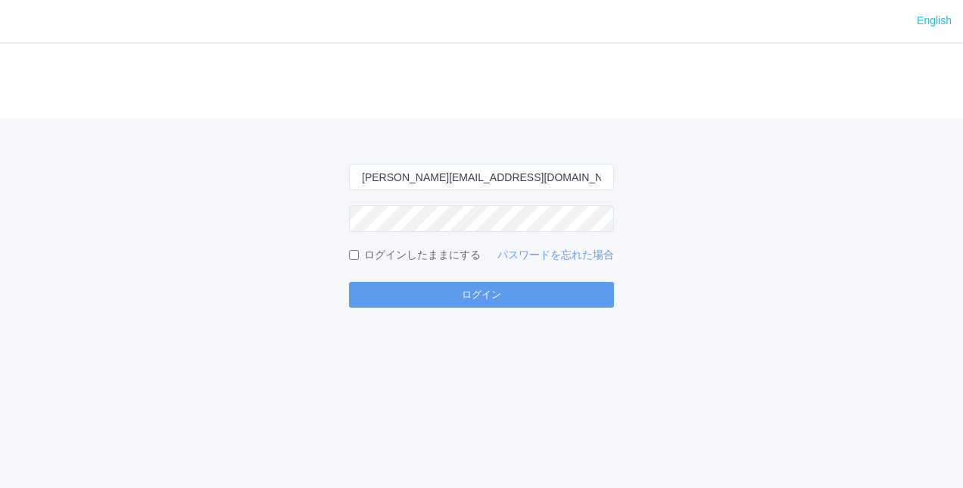
click at [804, 323] on div "English ログイン [PERSON_NAME][EMAIL_ADDRESS][DOMAIN_NAME] ログインしたままにする パスワードを忘れた場合 …" at bounding box center [481, 244] width 963 height 488
